Goal: Check status: Check status

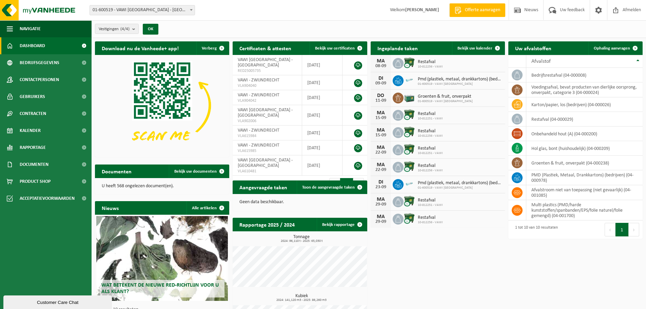
click at [442, 97] on span "Groenten & fruit, onverpakt" at bounding box center [445, 96] width 55 height 5
click at [28, 131] on span "Kalender" at bounding box center [30, 130] width 21 height 17
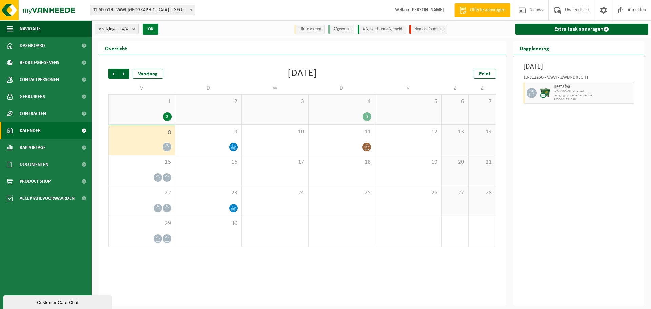
click at [153, 29] on button "OK" at bounding box center [151, 29] width 16 height 11
click at [347, 144] on div at bounding box center [342, 146] width 60 height 9
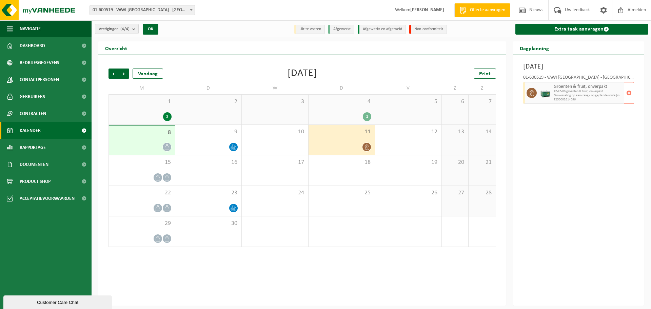
click at [557, 91] on span "PB-LB-06 groenten & fruit, onverpakt" at bounding box center [588, 92] width 69 height 4
click at [154, 142] on div "8" at bounding box center [142, 139] width 66 height 29
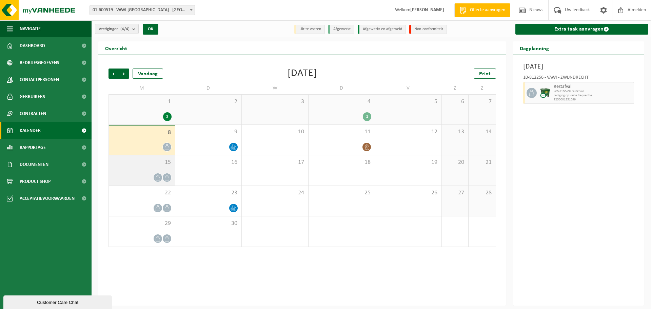
click at [154, 175] on span at bounding box center [158, 177] width 8 height 8
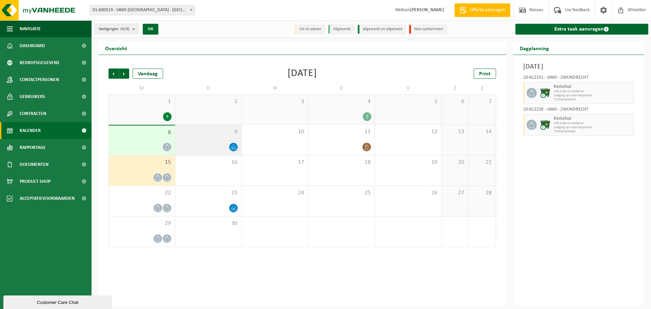
click at [207, 139] on div "9" at bounding box center [208, 140] width 66 height 30
